Goal: Task Accomplishment & Management: Use online tool/utility

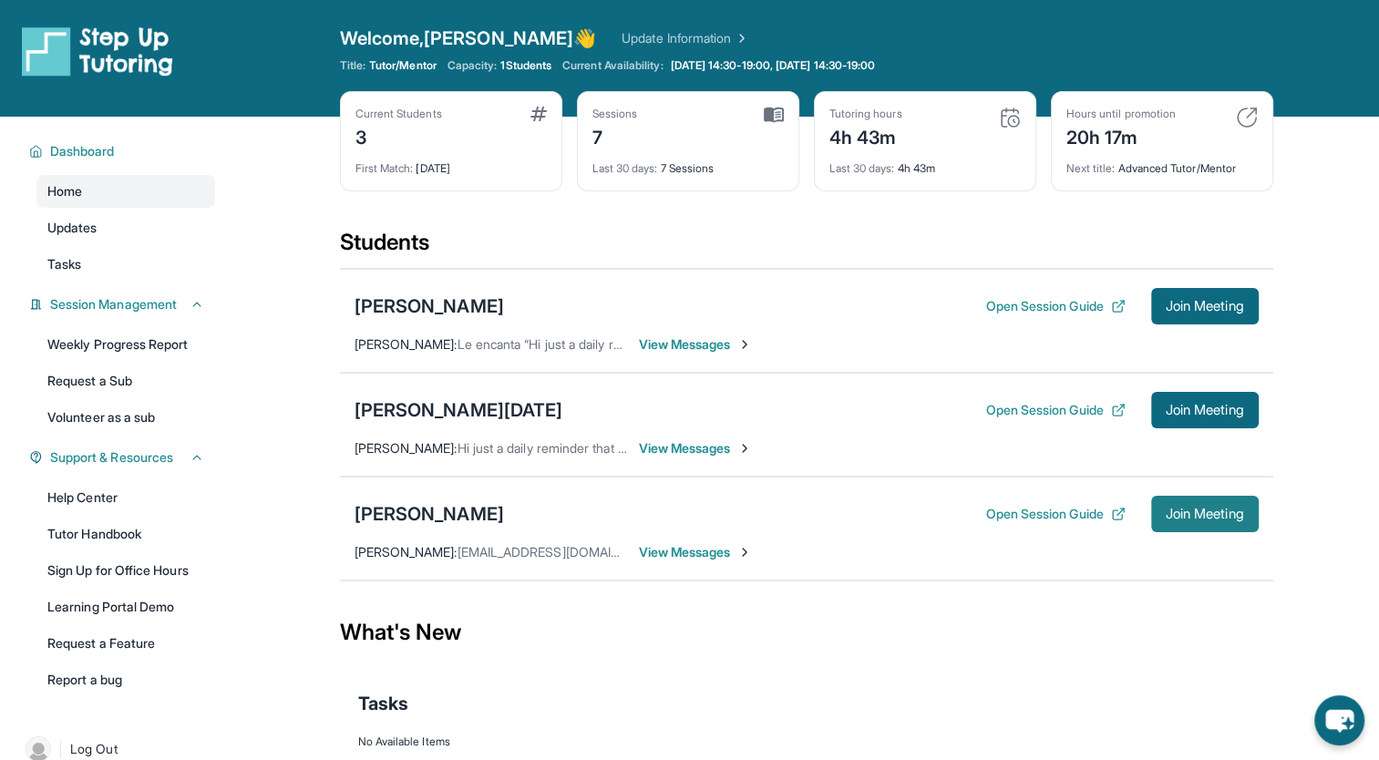
click at [1182, 512] on span "Join Meeting" at bounding box center [1204, 513] width 78 height 11
click at [685, 552] on span "View Messages" at bounding box center [696, 552] width 114 height 18
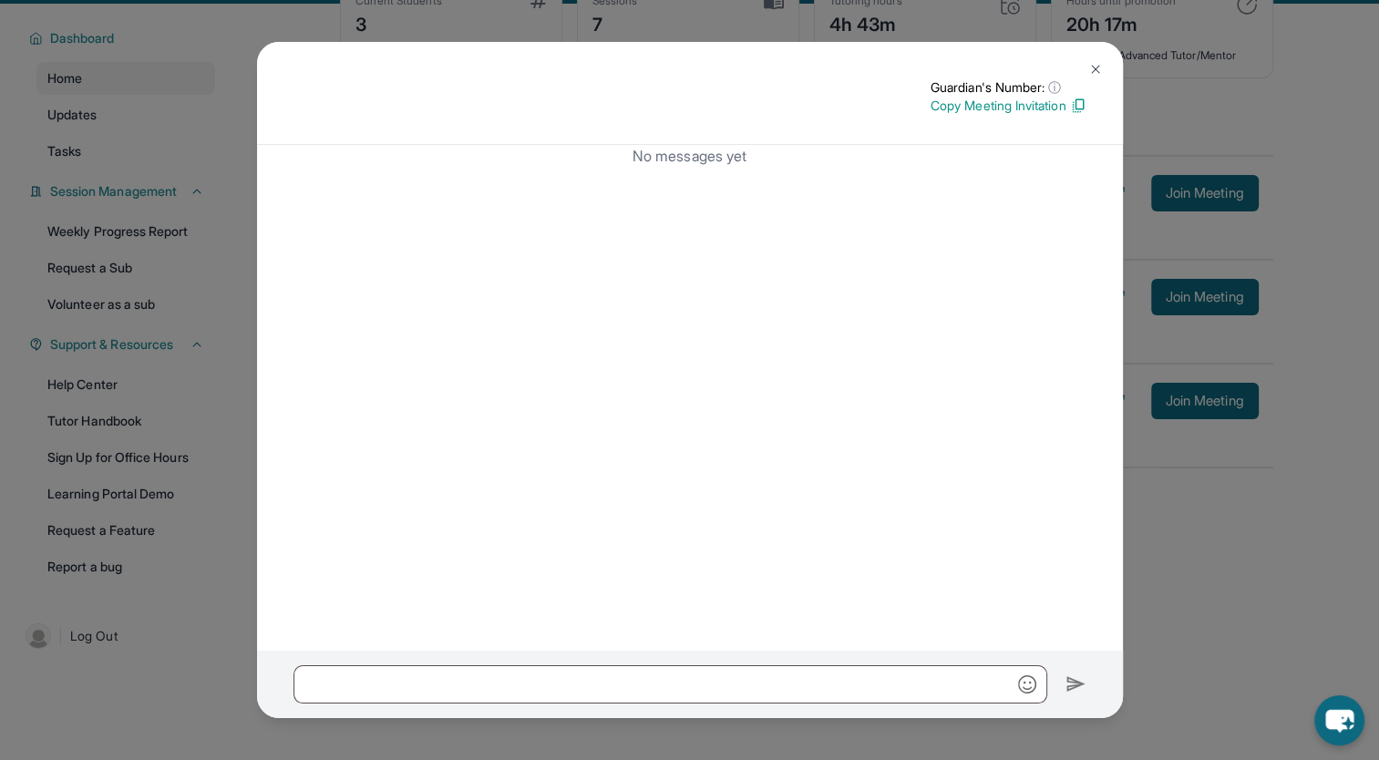
scroll to position [117, 0]
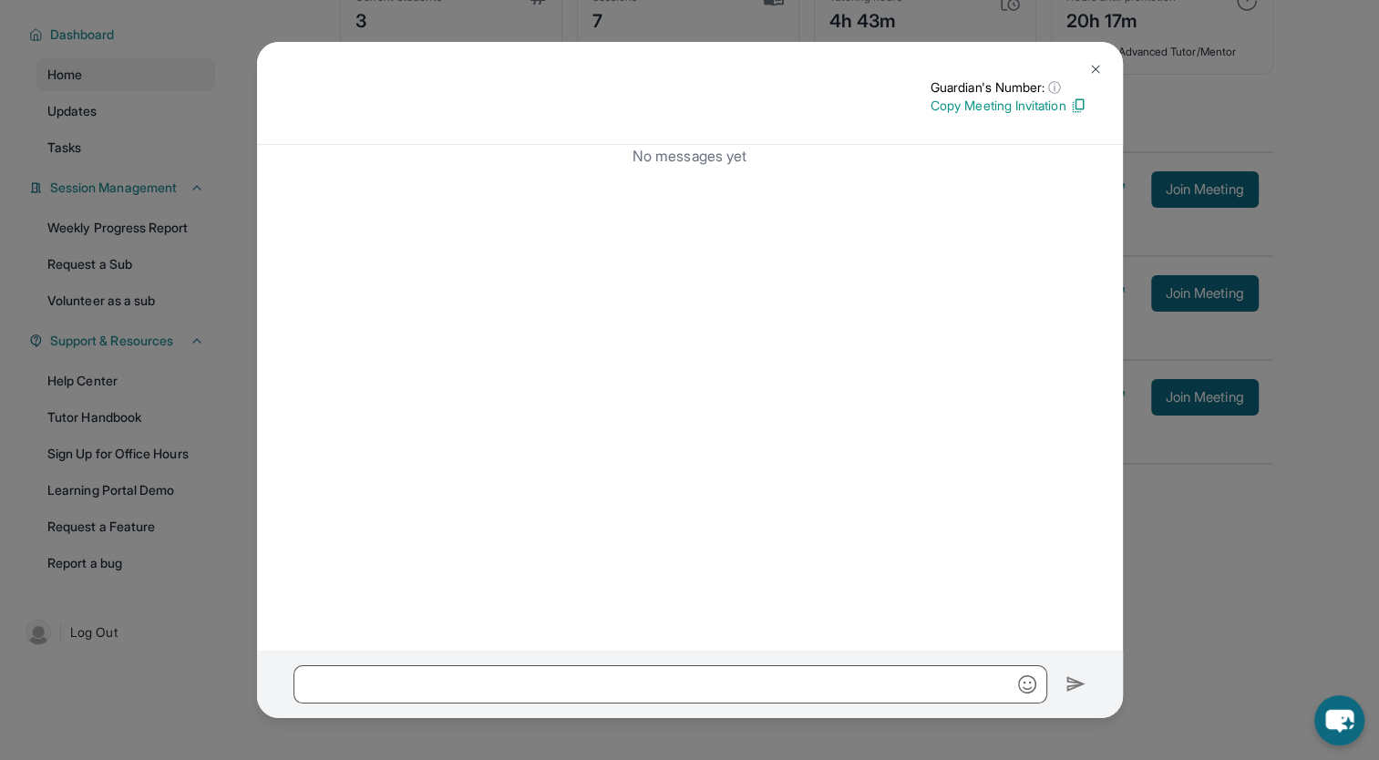
click at [1100, 73] on img at bounding box center [1095, 69] width 15 height 15
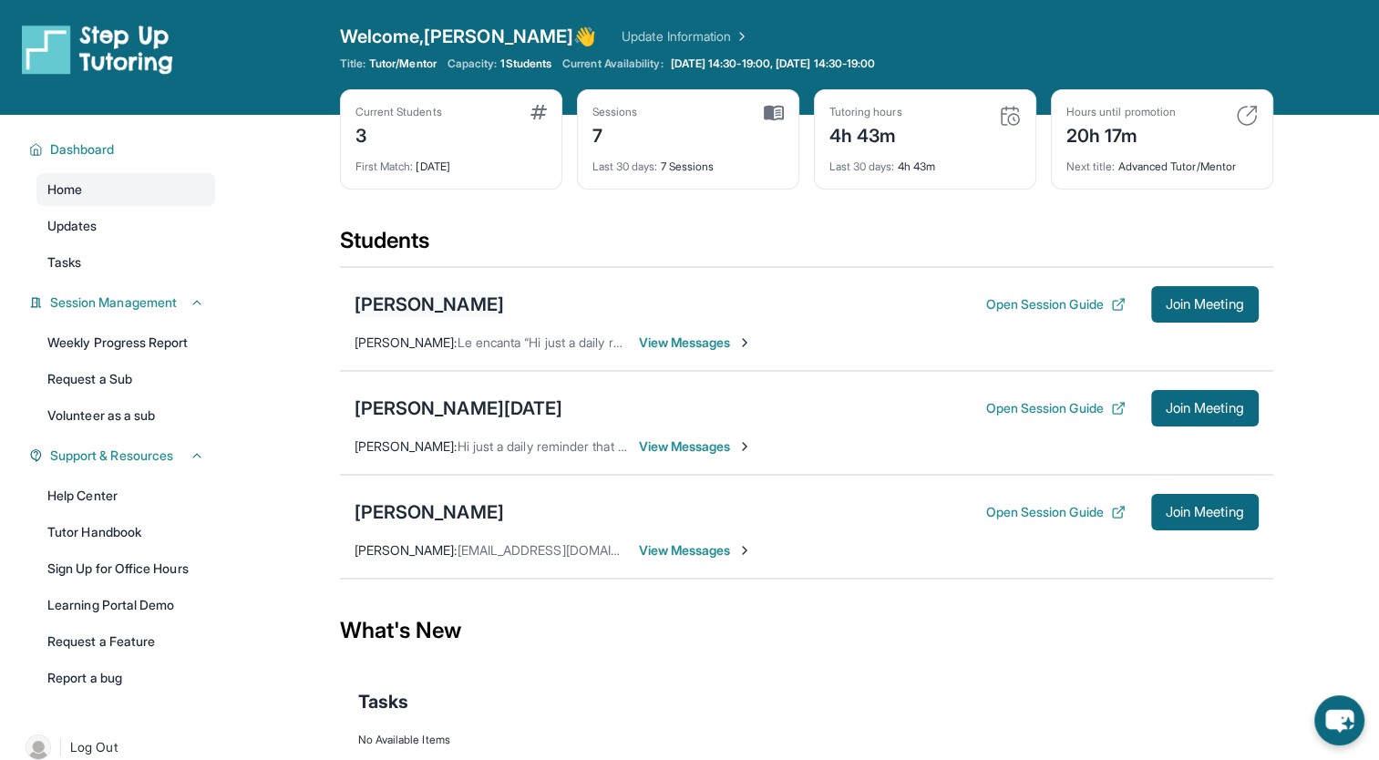
scroll to position [0, 0]
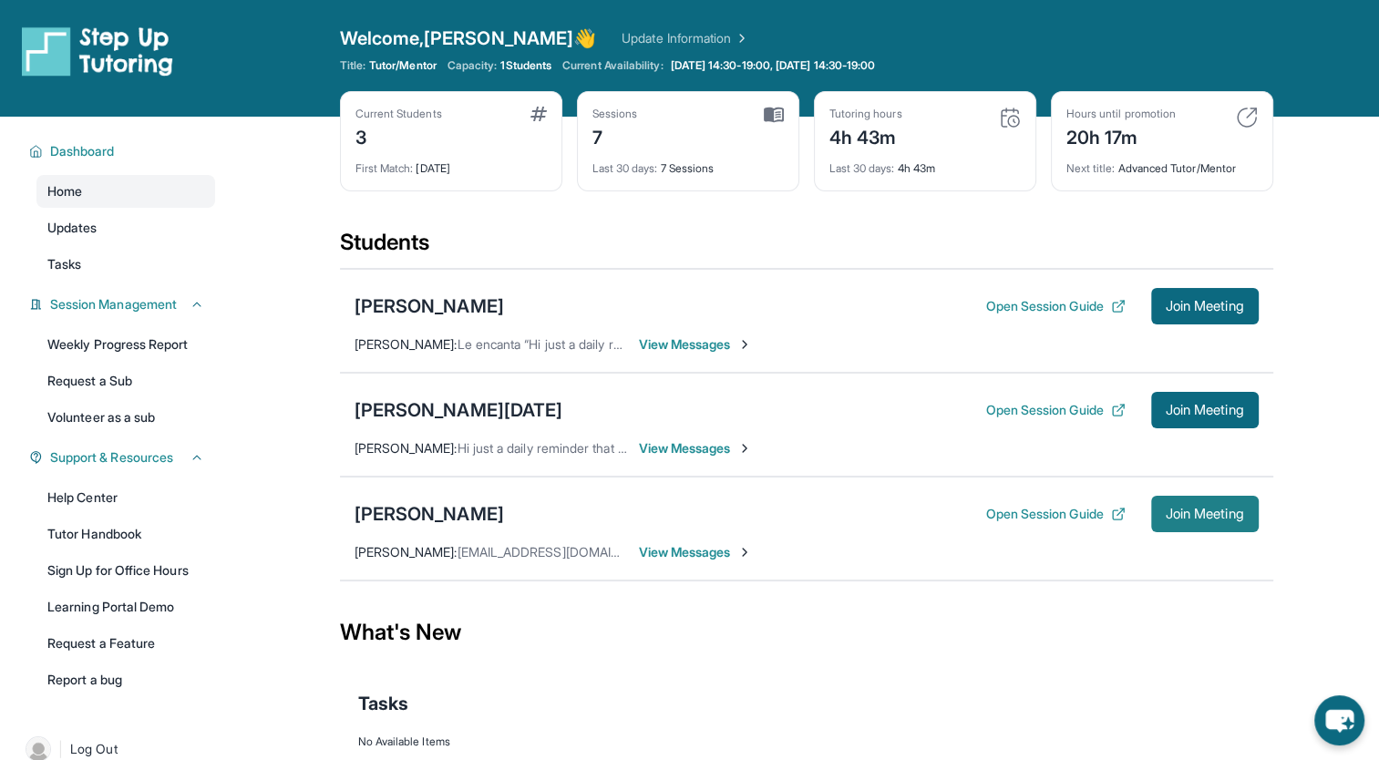
click at [1192, 520] on button "Join Meeting" at bounding box center [1205, 514] width 108 height 36
